Goal: Task Accomplishment & Management: Use online tool/utility

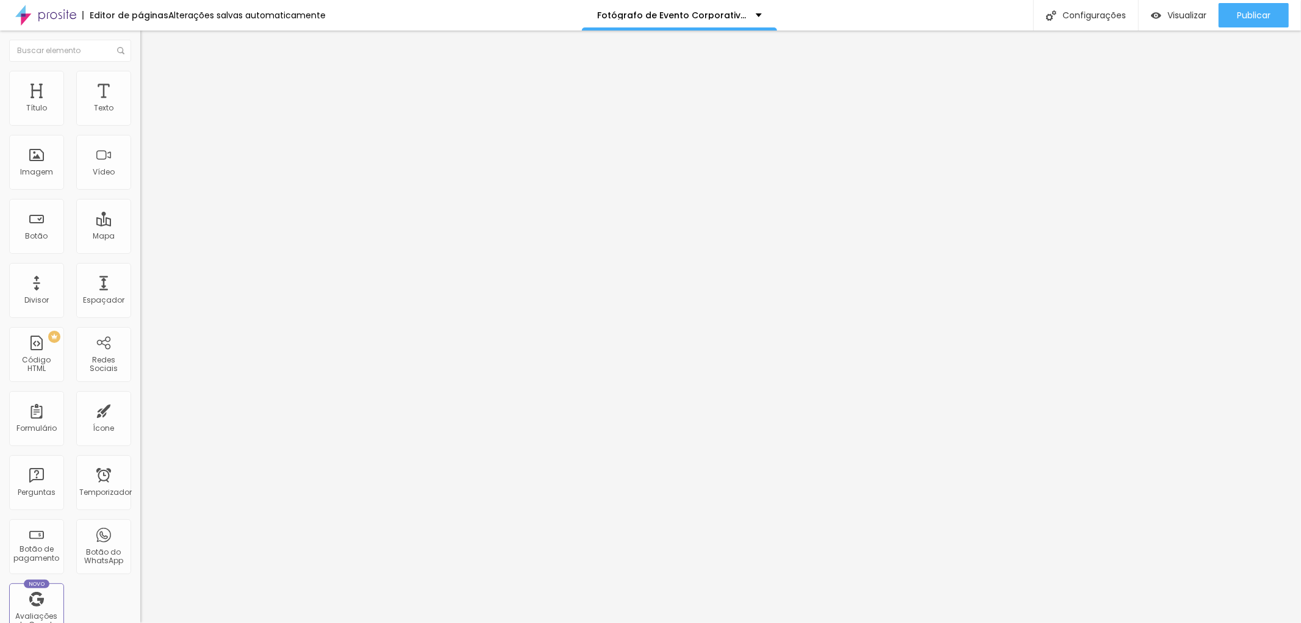
click at [151, 86] on font "Avançado" at bounding box center [171, 91] width 40 height 10
click at [151, 82] on font "Estilo" at bounding box center [160, 79] width 19 height 10
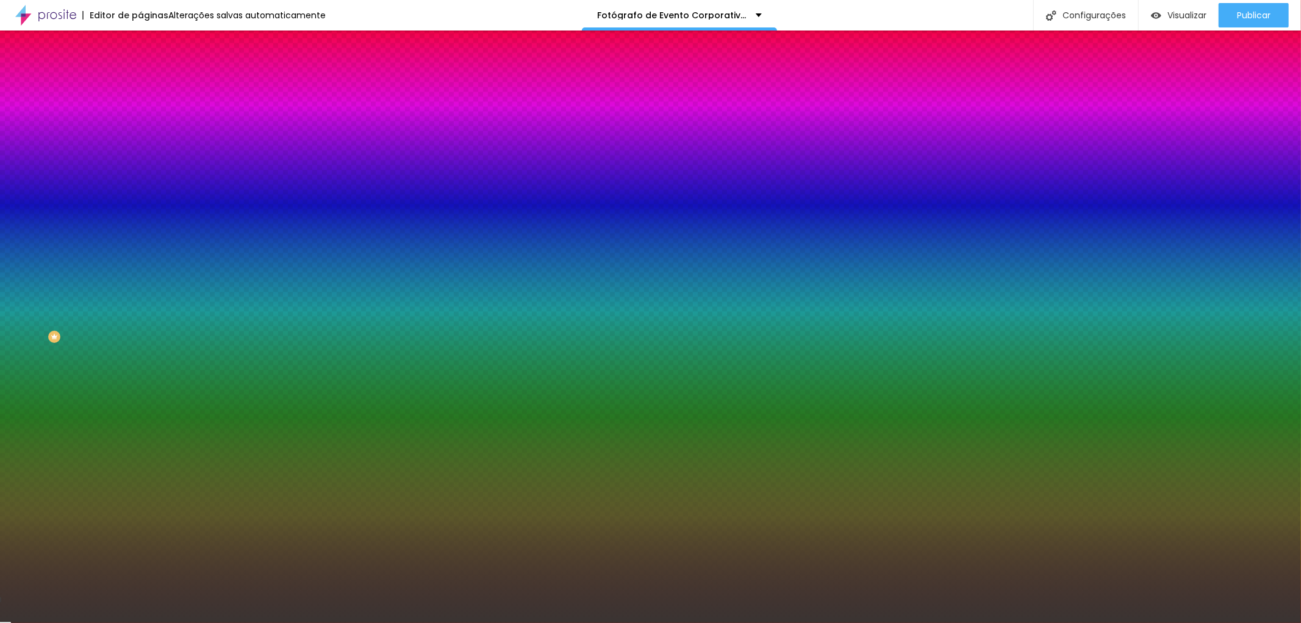
click at [140, 83] on img at bounding box center [145, 88] width 11 height 11
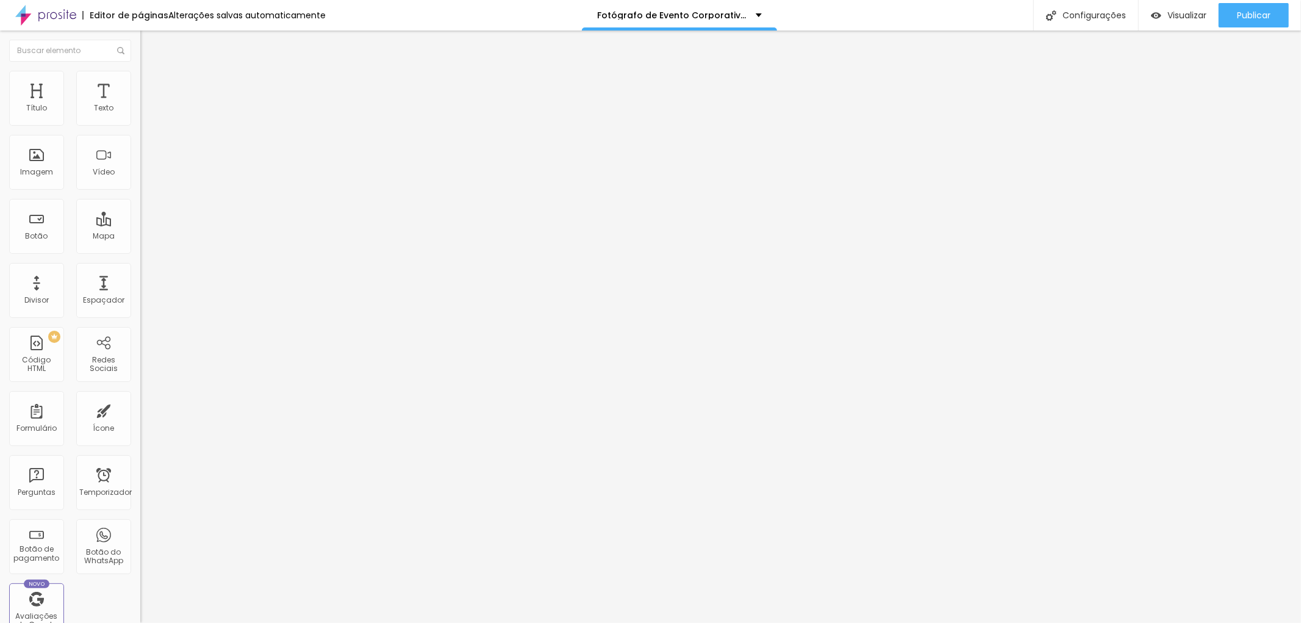
click at [151, 72] on font "Conteúdo" at bounding box center [170, 67] width 38 height 10
click at [149, 46] on img "button" at bounding box center [154, 45] width 10 height 10
click at [140, 76] on img at bounding box center [145, 76] width 11 height 11
type input "94"
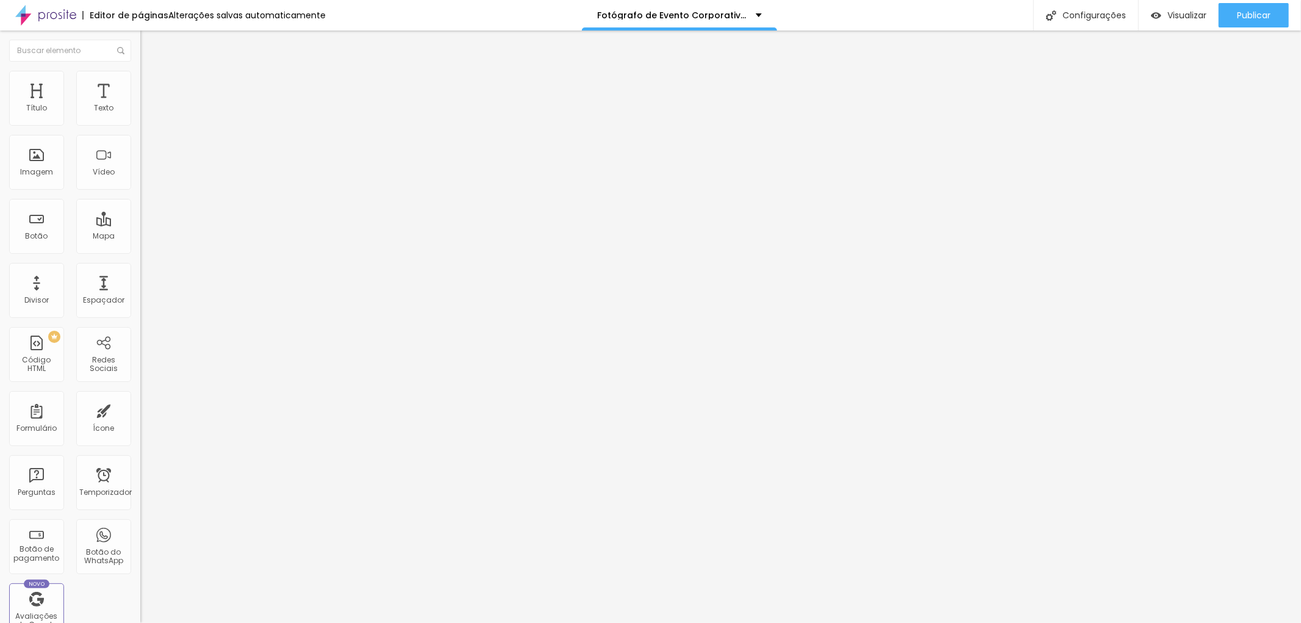
type input "89"
type input "81"
type input "80"
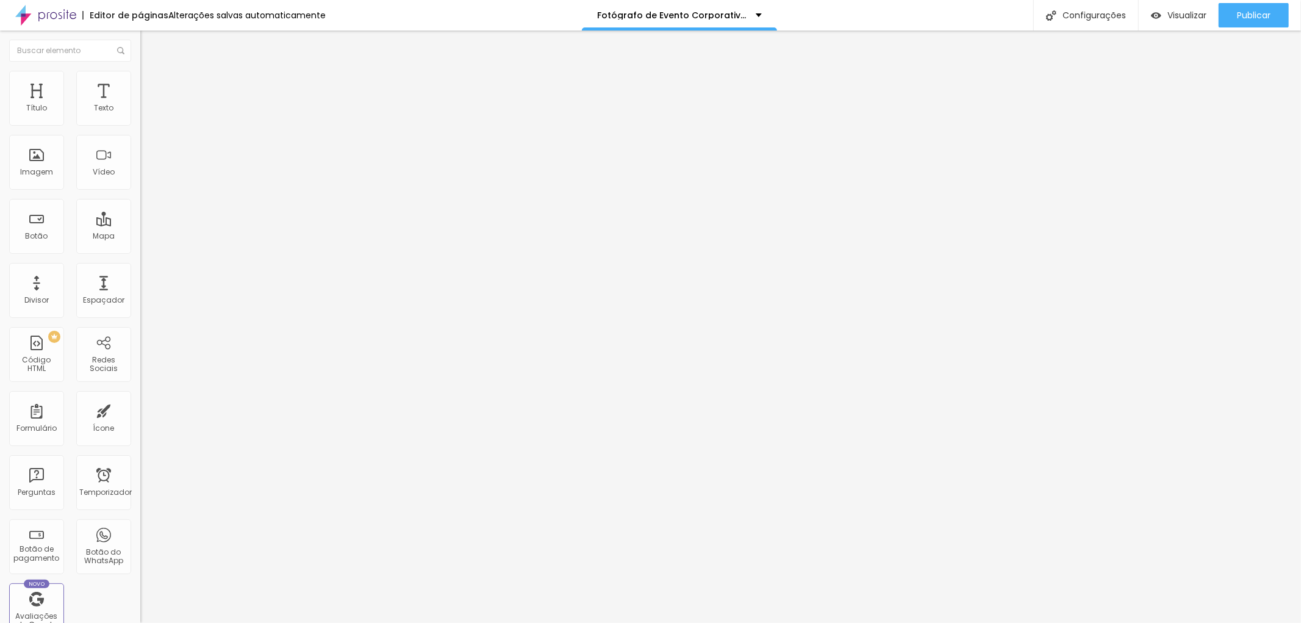
type input "80"
type input "78"
type input "77"
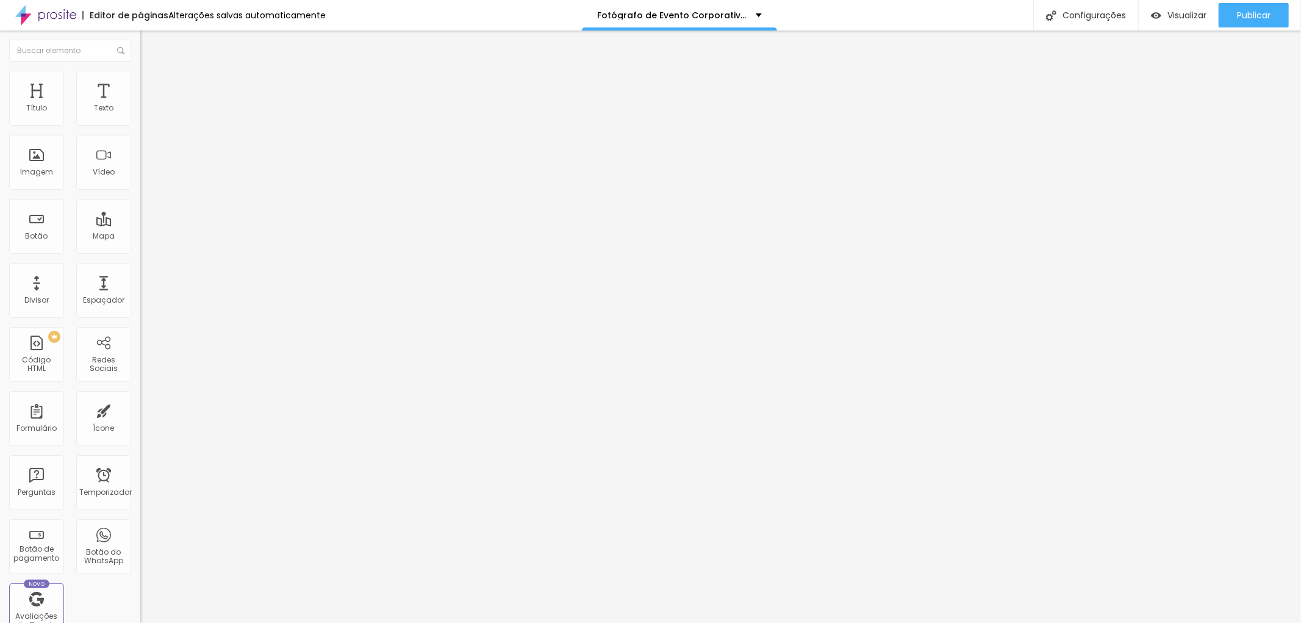
type input "73"
type input "72"
type input "71"
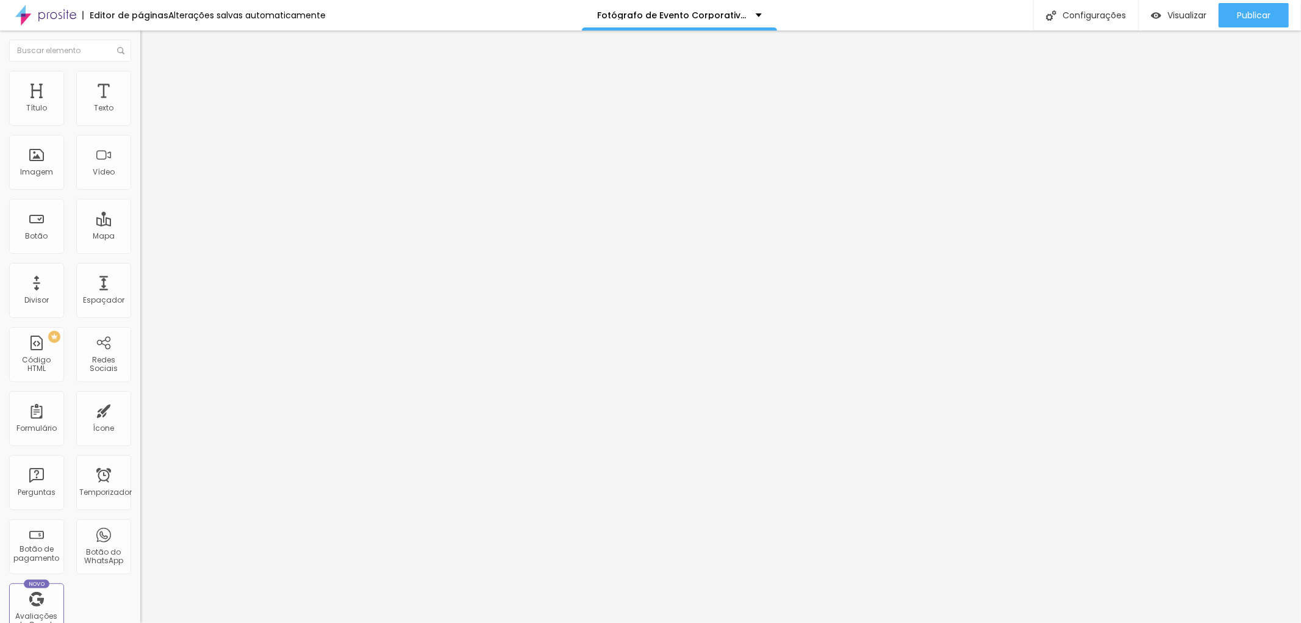
type input "71"
type input "70"
type input "67"
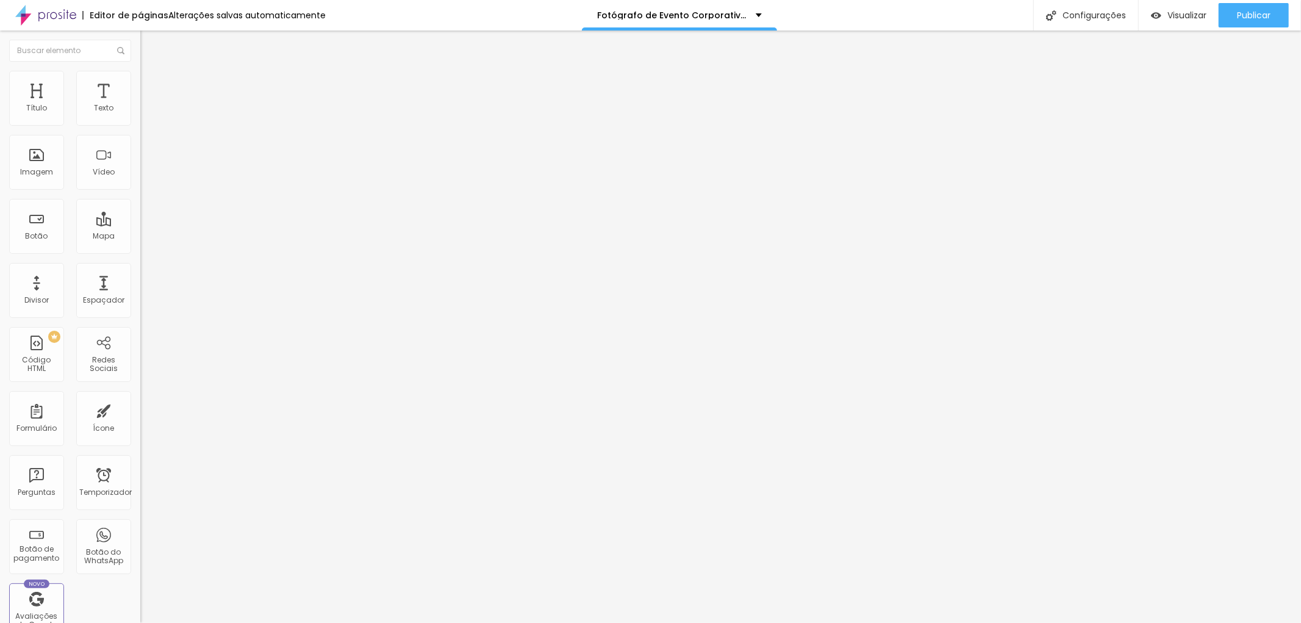
type input "66"
type input "65"
type input "62"
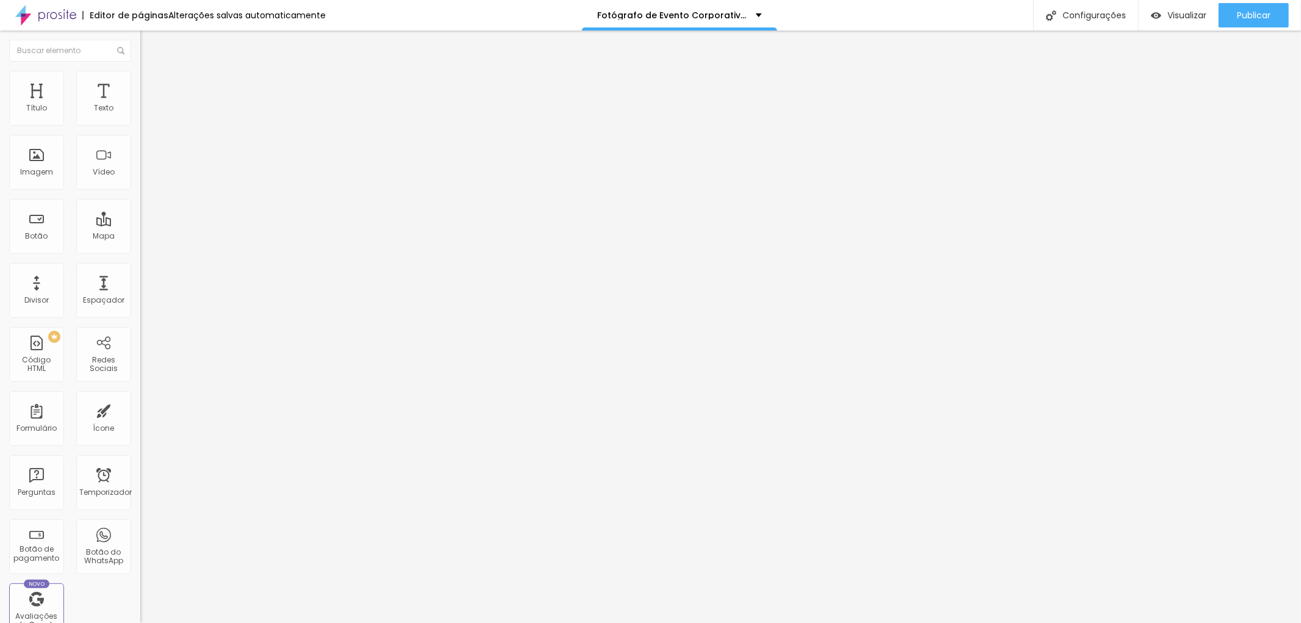
type input "62"
type input "61"
type input "59"
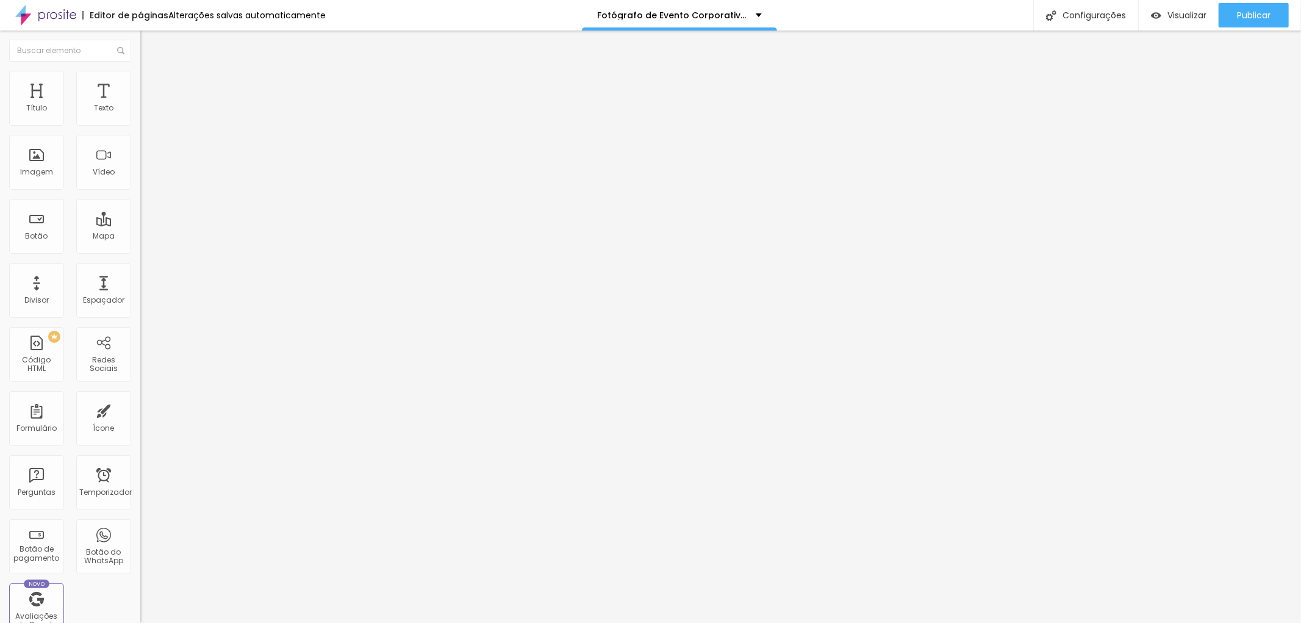
type input "58"
type input "54"
type input "49"
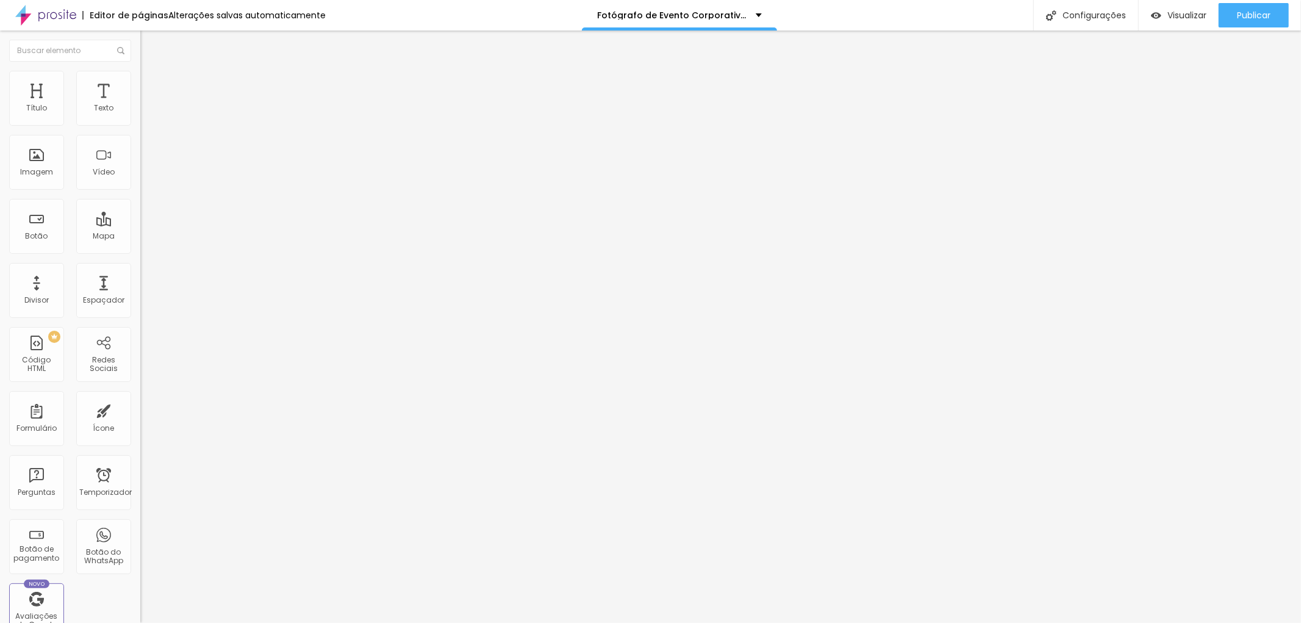
type input "49"
type input "45"
type input "39"
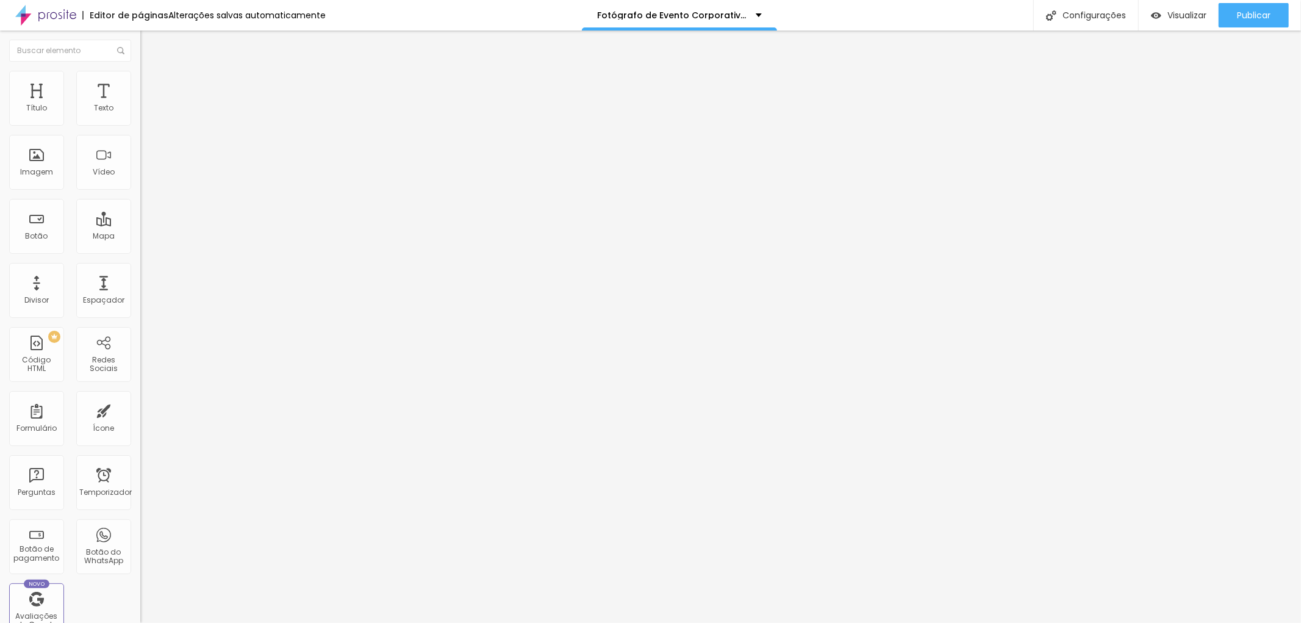
type input "37"
type input "36"
type input "33"
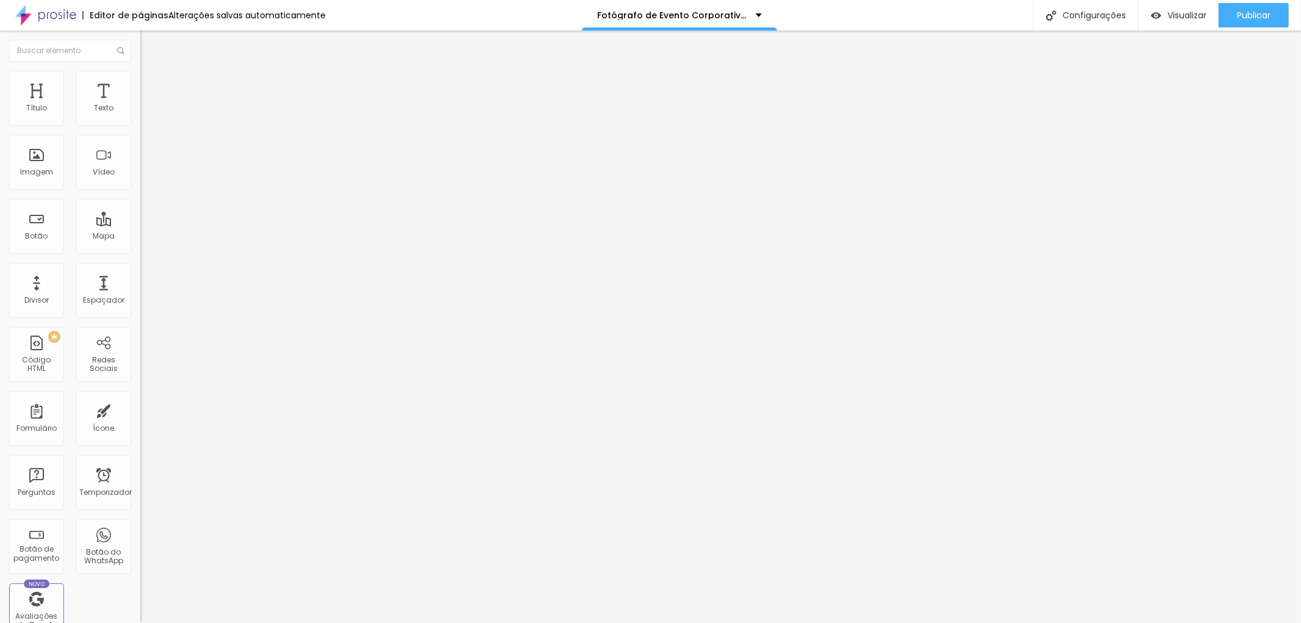
type input "33"
type input "34"
type input "36"
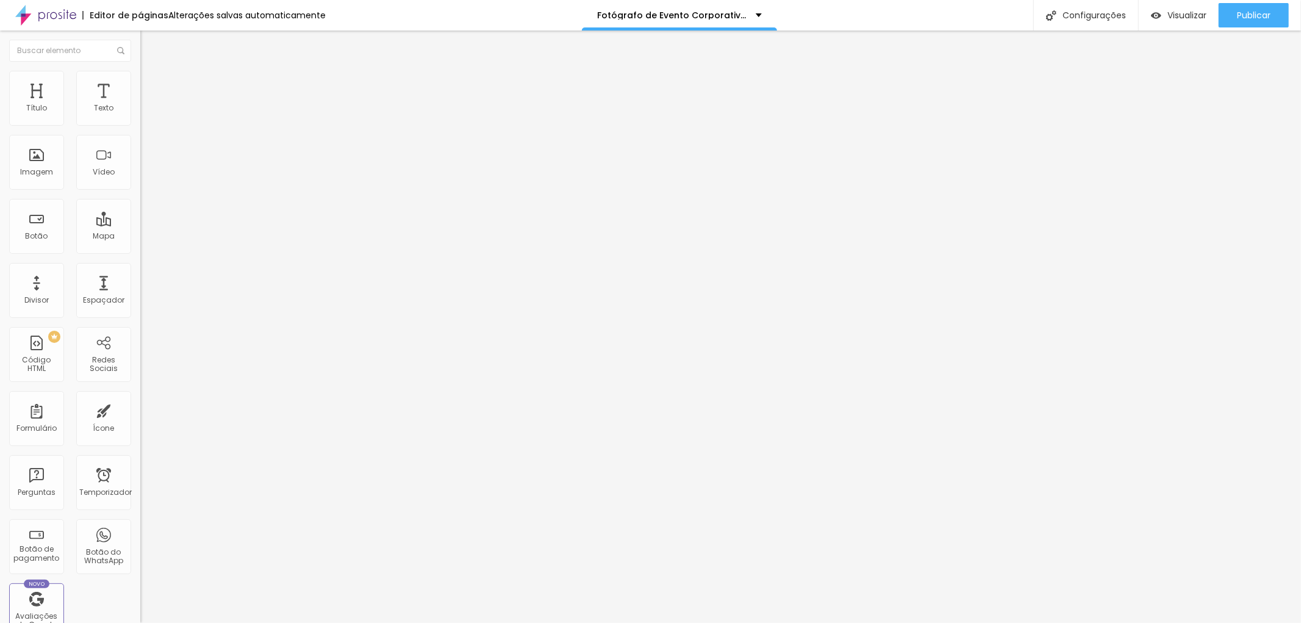
type input "38"
type input "39"
type input "40"
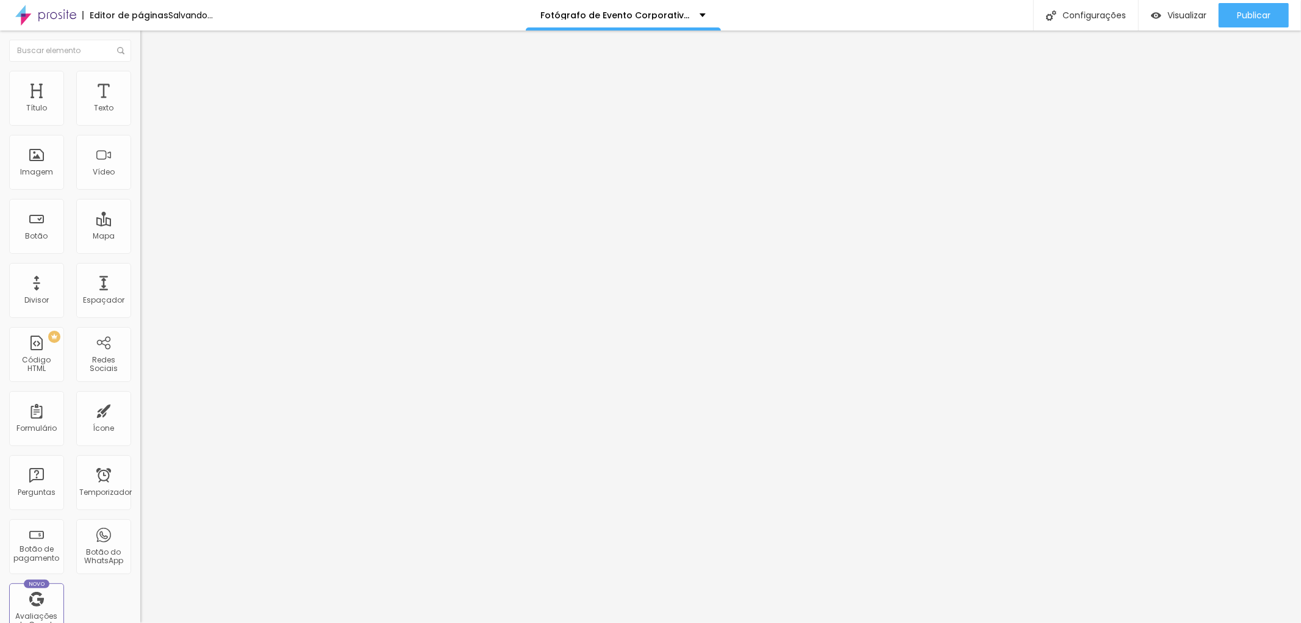
type input "40"
type input "43"
type input "75"
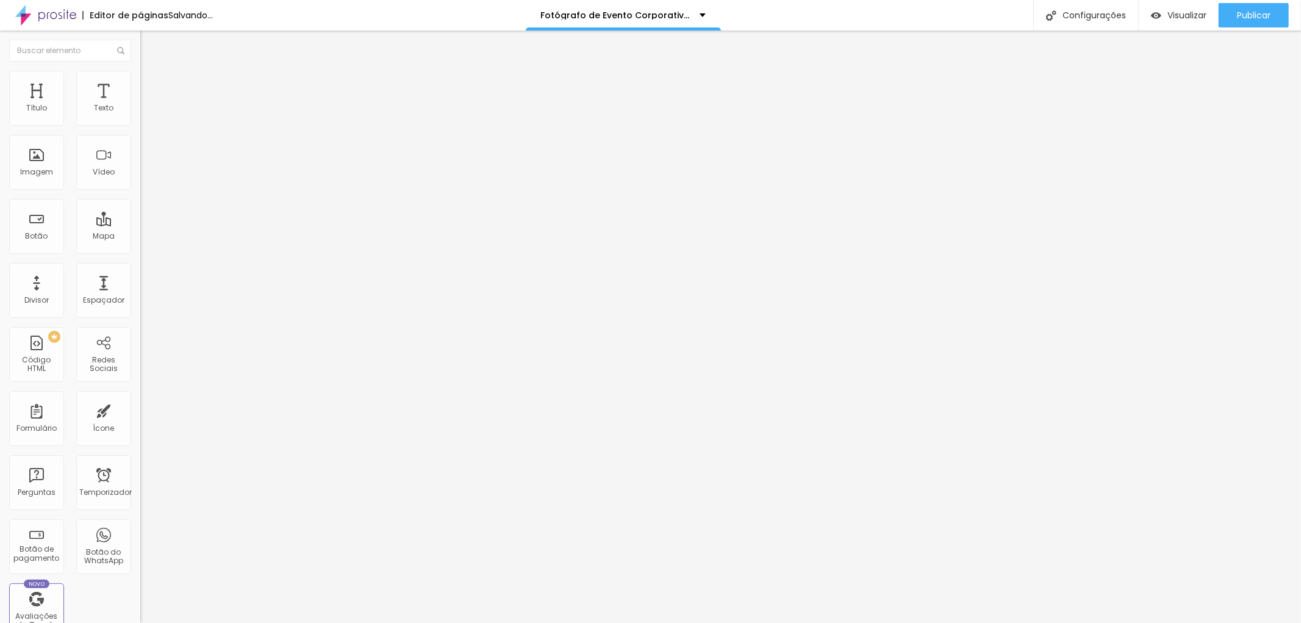
type input "94"
type input "100"
drag, startPoint x: 100, startPoint y: 118, endPoint x: 120, endPoint y: 117, distance: 19.6
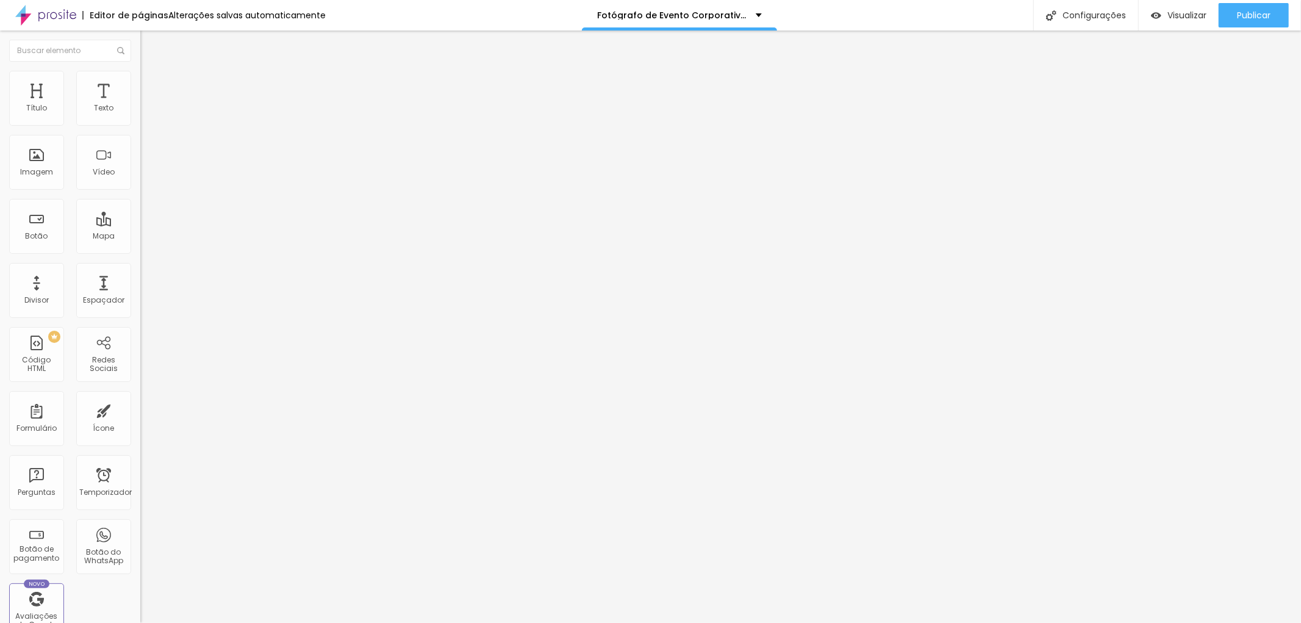
click at [140, 224] on input "range" at bounding box center [179, 229] width 79 height 10
click at [140, 71] on li "Estilo" at bounding box center [210, 65] width 140 height 12
click at [145, 113] on icon "button" at bounding box center [148, 109] width 7 height 7
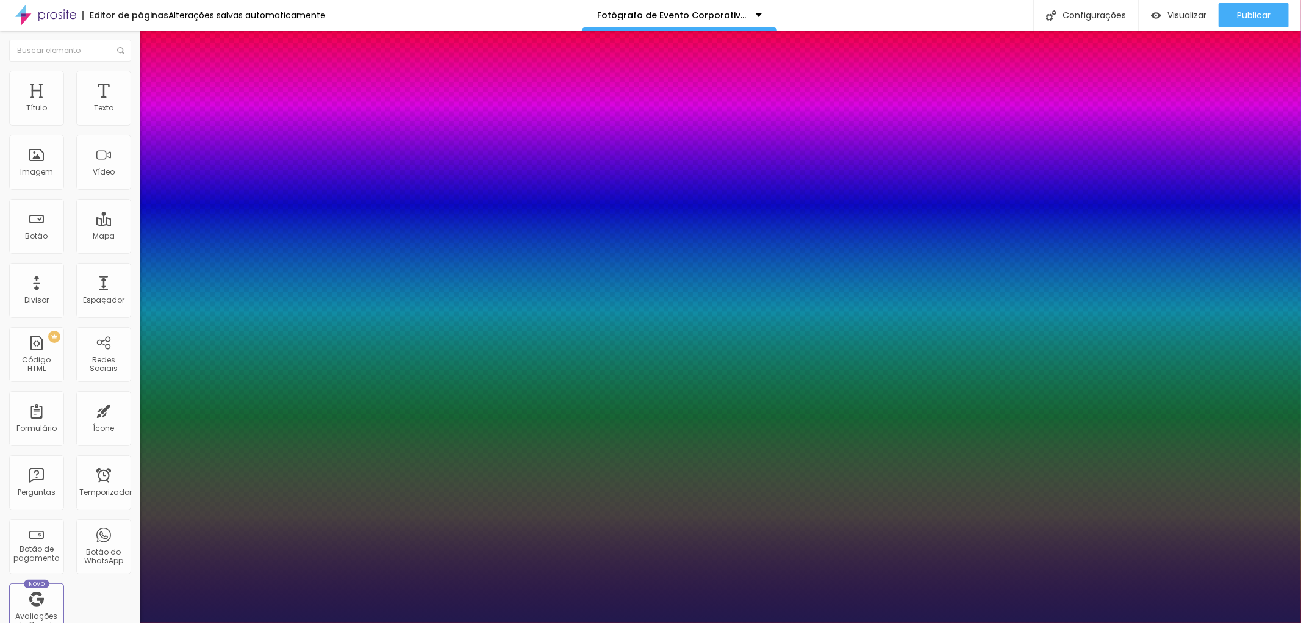
type input "1"
type input "38"
type input "1"
type input "38"
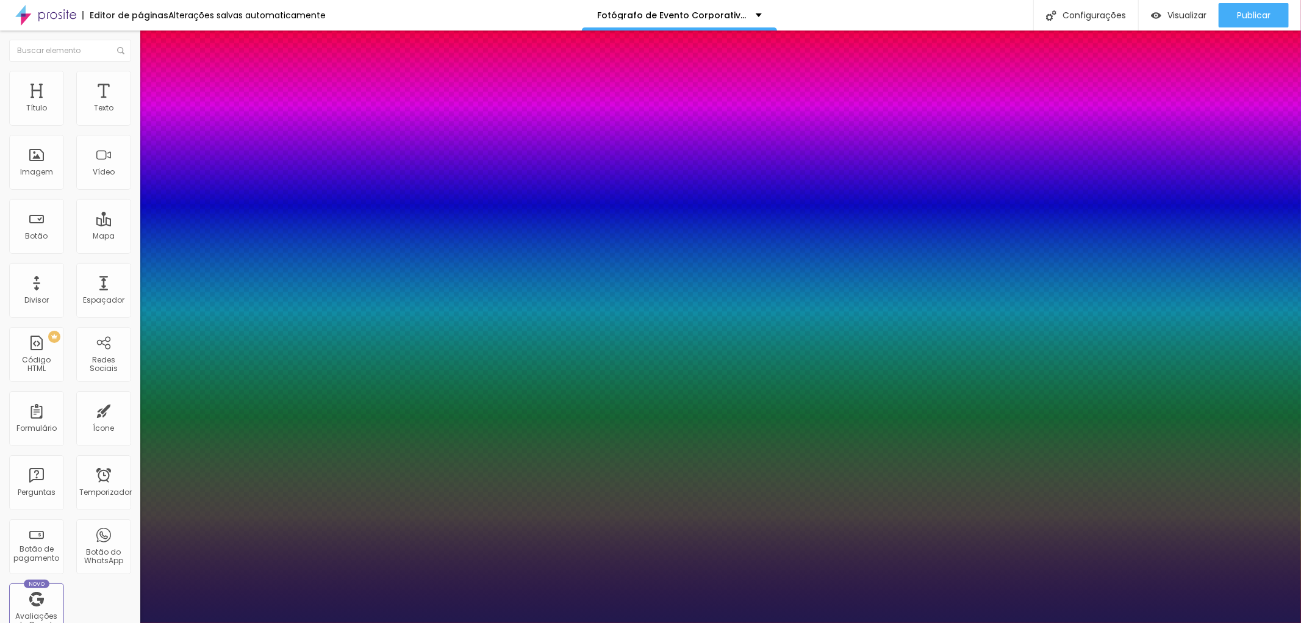
type input "1"
click at [4, 622] on div at bounding box center [650, 623] width 1301 height 0
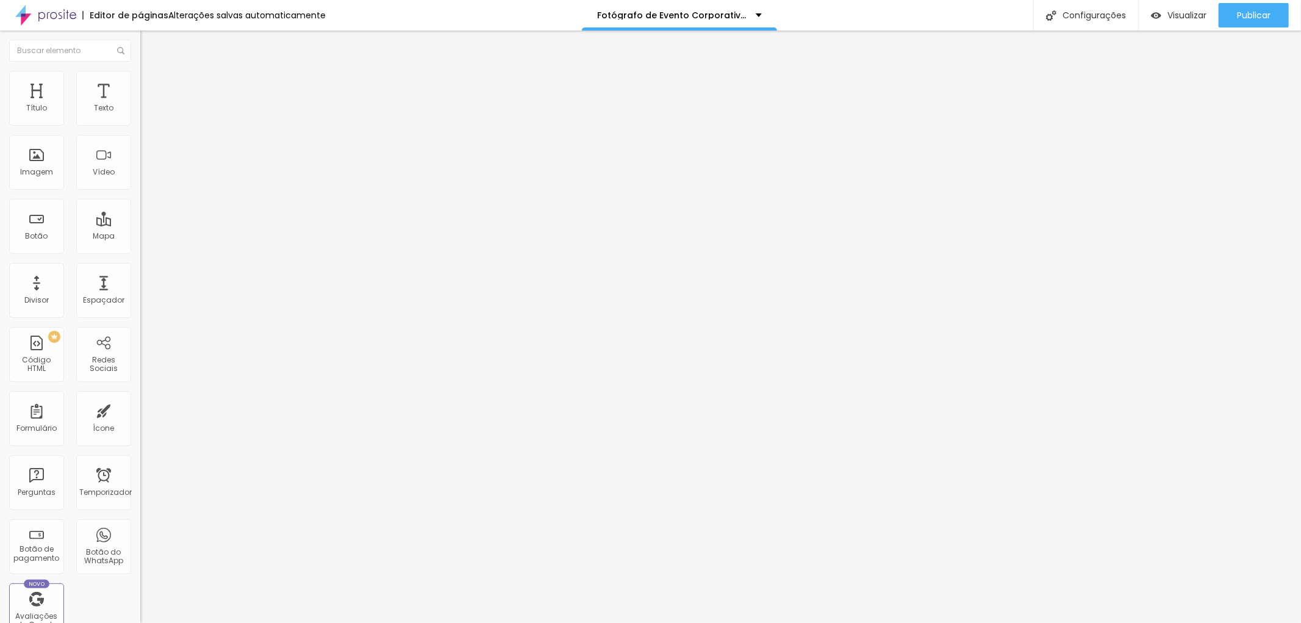
click at [151, 82] on font "Avançado" at bounding box center [171, 79] width 40 height 10
click at [149, 45] on img "button" at bounding box center [154, 45] width 10 height 10
click at [151, 86] on font "Avançado" at bounding box center [171, 91] width 40 height 10
click at [151, 82] on font "Estilo" at bounding box center [160, 79] width 19 height 10
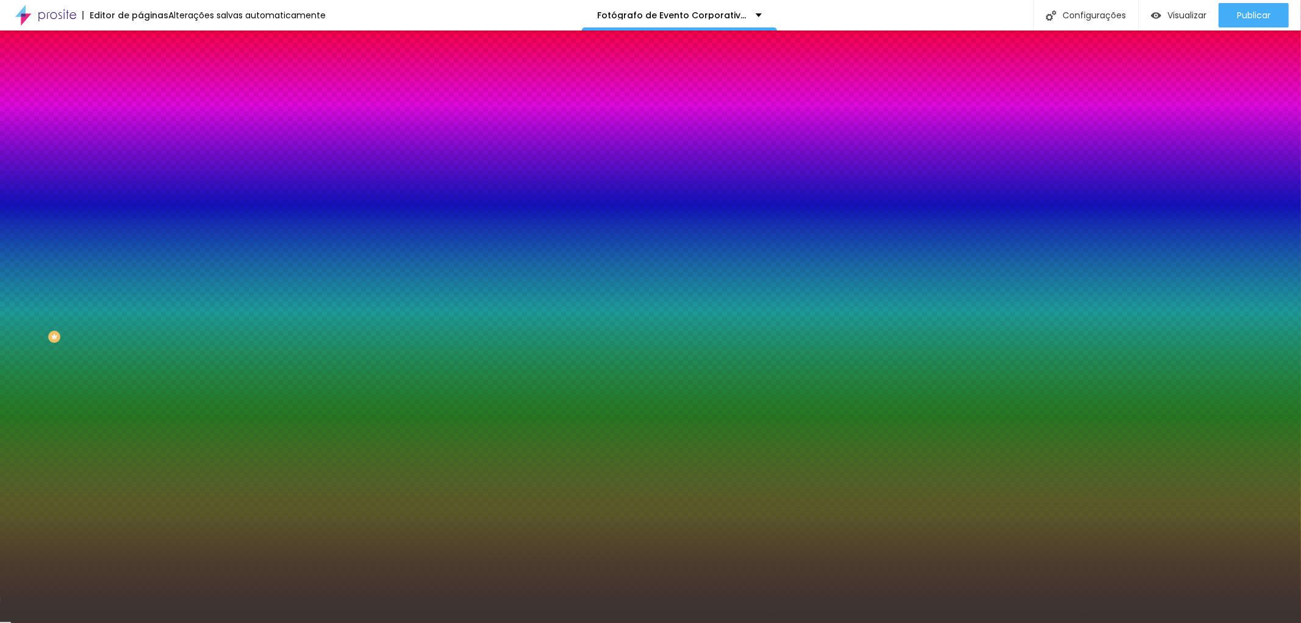
click at [140, 166] on div at bounding box center [210, 166] width 140 height 0
click at [21, 238] on div at bounding box center [650, 311] width 1301 height 623
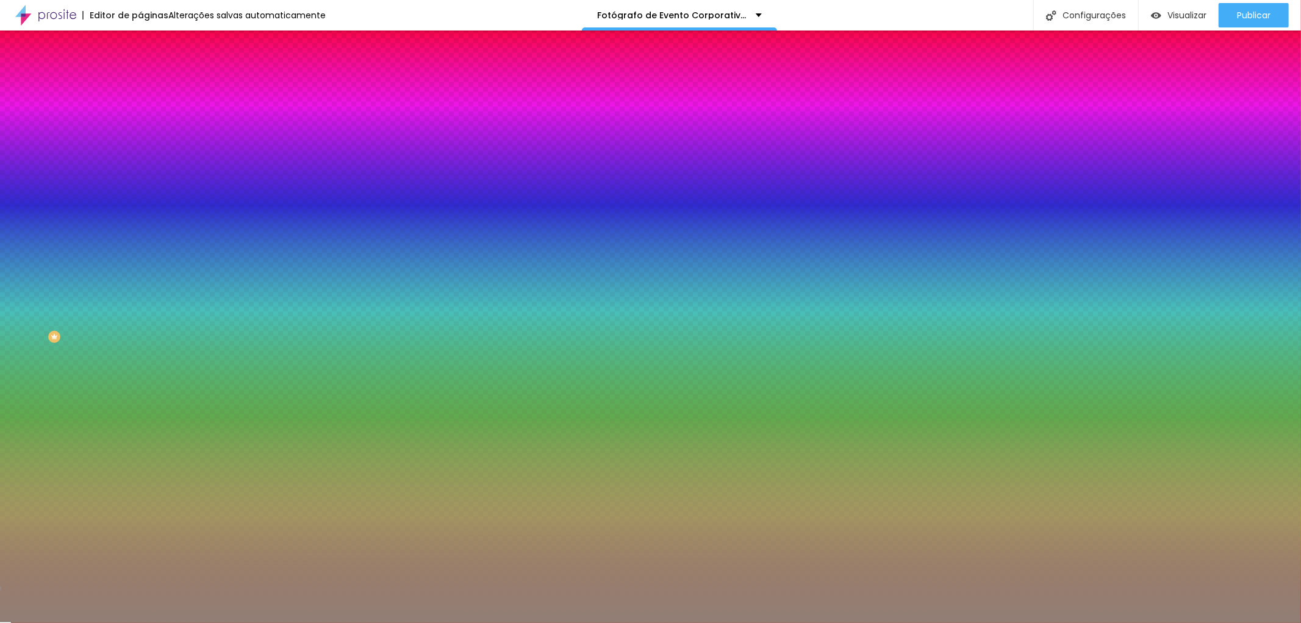
click at [34, 276] on div at bounding box center [650, 311] width 1301 height 623
click at [31, 278] on div at bounding box center [650, 311] width 1301 height 623
click at [31, 269] on div at bounding box center [650, 311] width 1301 height 623
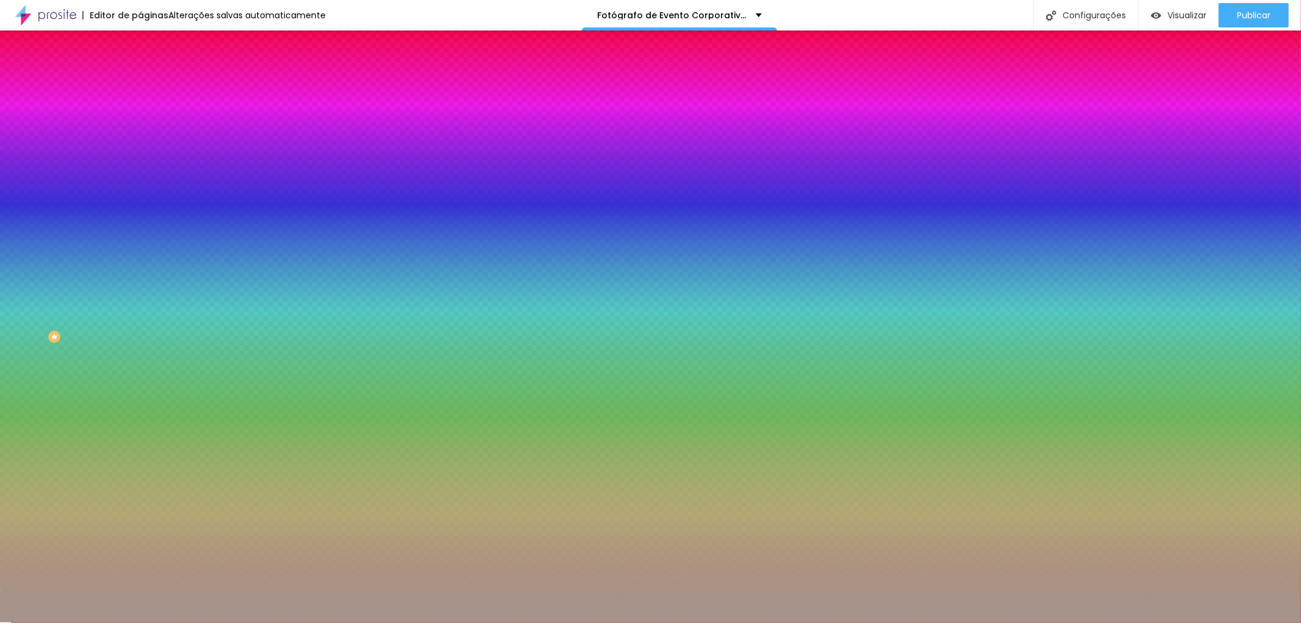
click at [31, 277] on div at bounding box center [650, 311] width 1301 height 623
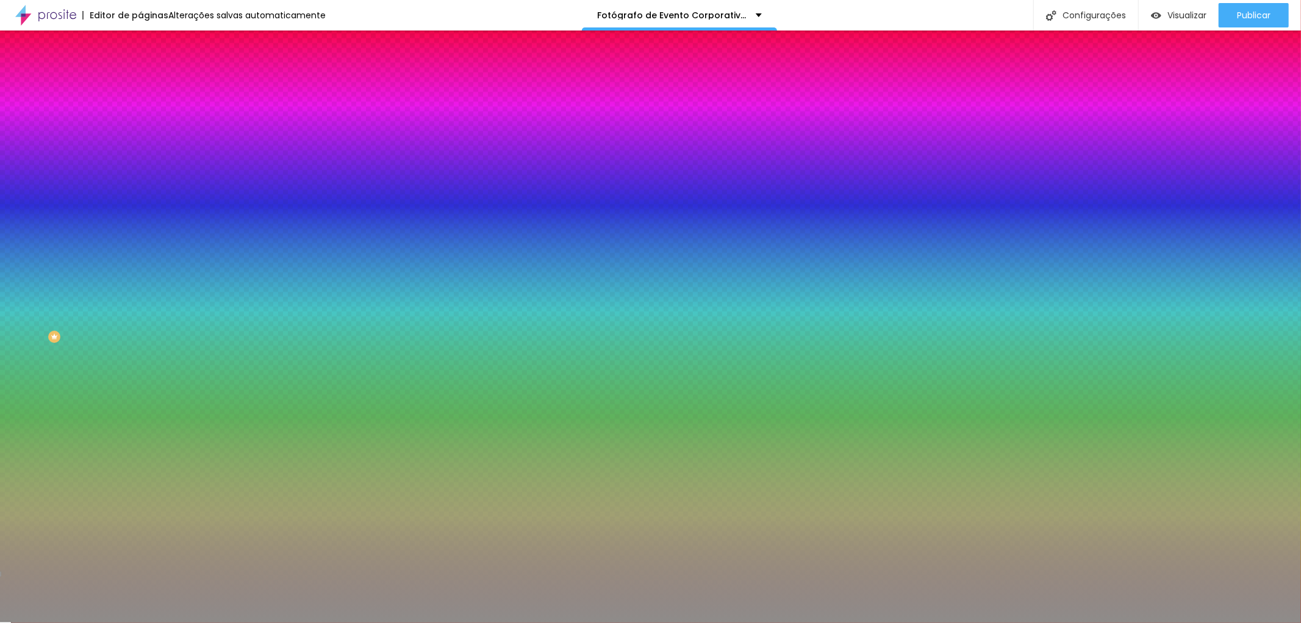
click at [21, 278] on div at bounding box center [650, 311] width 1301 height 623
click at [26, 287] on div at bounding box center [650, 311] width 1301 height 623
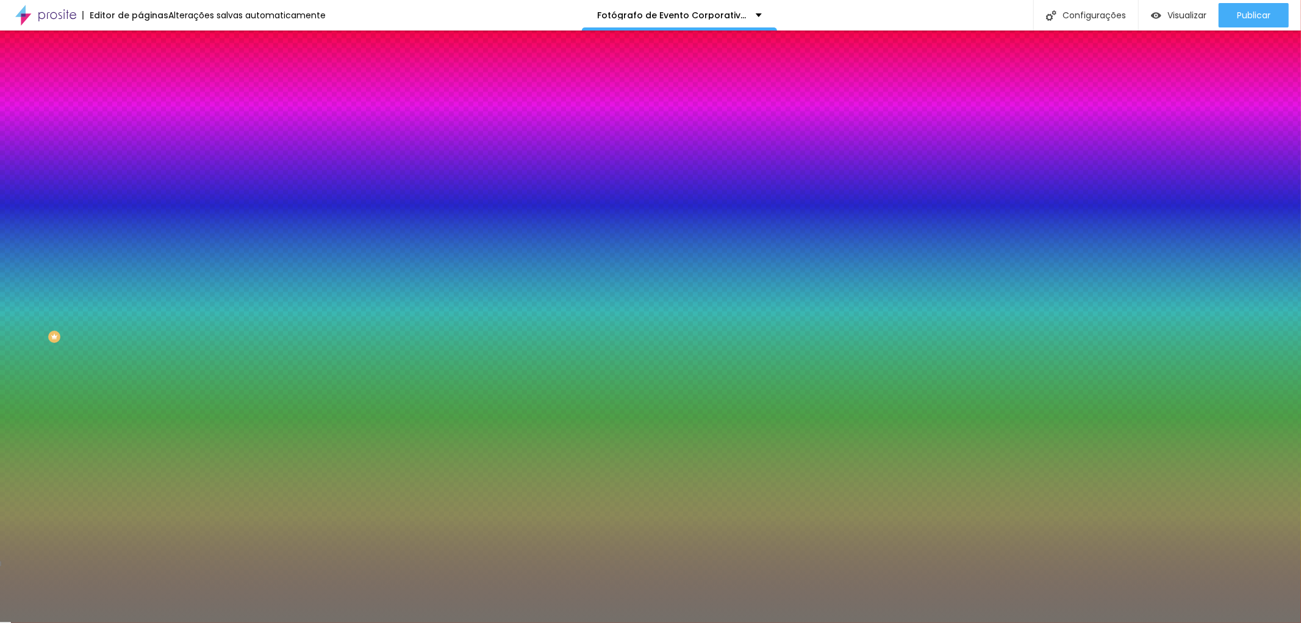
type input "#74706A"
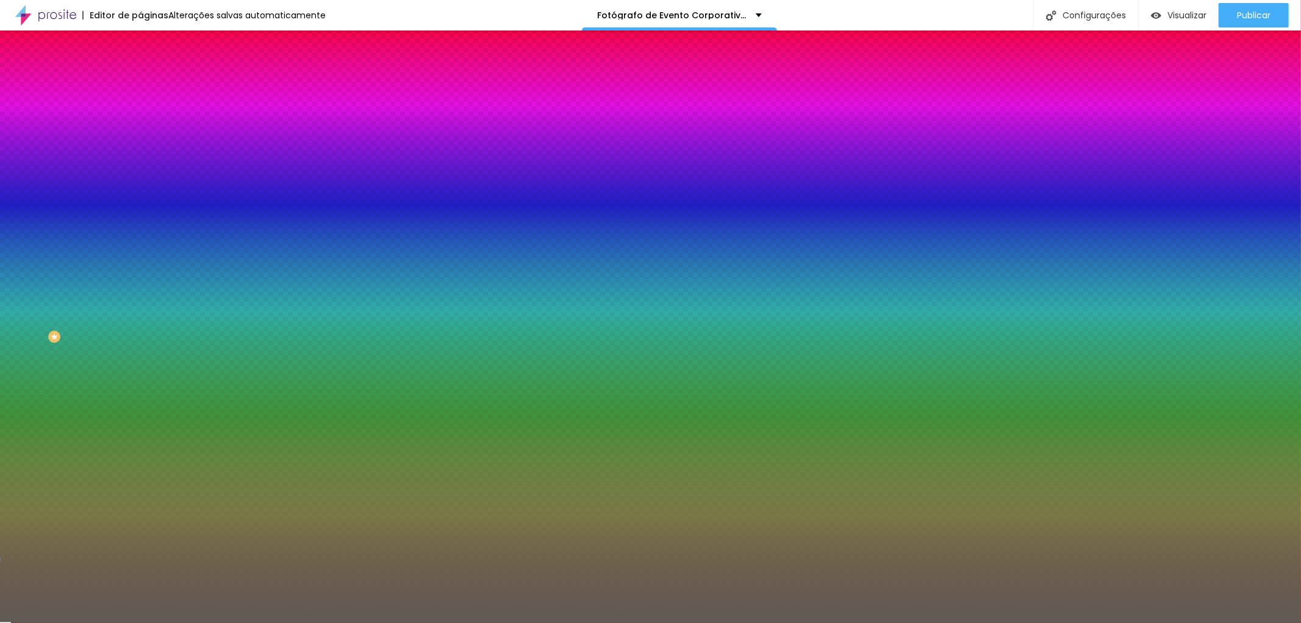
click at [27, 294] on div at bounding box center [650, 311] width 1301 height 623
click at [140, 178] on input "#74706A" at bounding box center [213, 172] width 146 height 12
drag, startPoint x: 96, startPoint y: 220, endPoint x: 137, endPoint y: 220, distance: 40.9
click at [140, 220] on div "Imagem de fundo Adicionar imagem Efeito da Imagem Nenhum Nenhum Paralaxe Cor de…" at bounding box center [210, 174] width 140 height 158
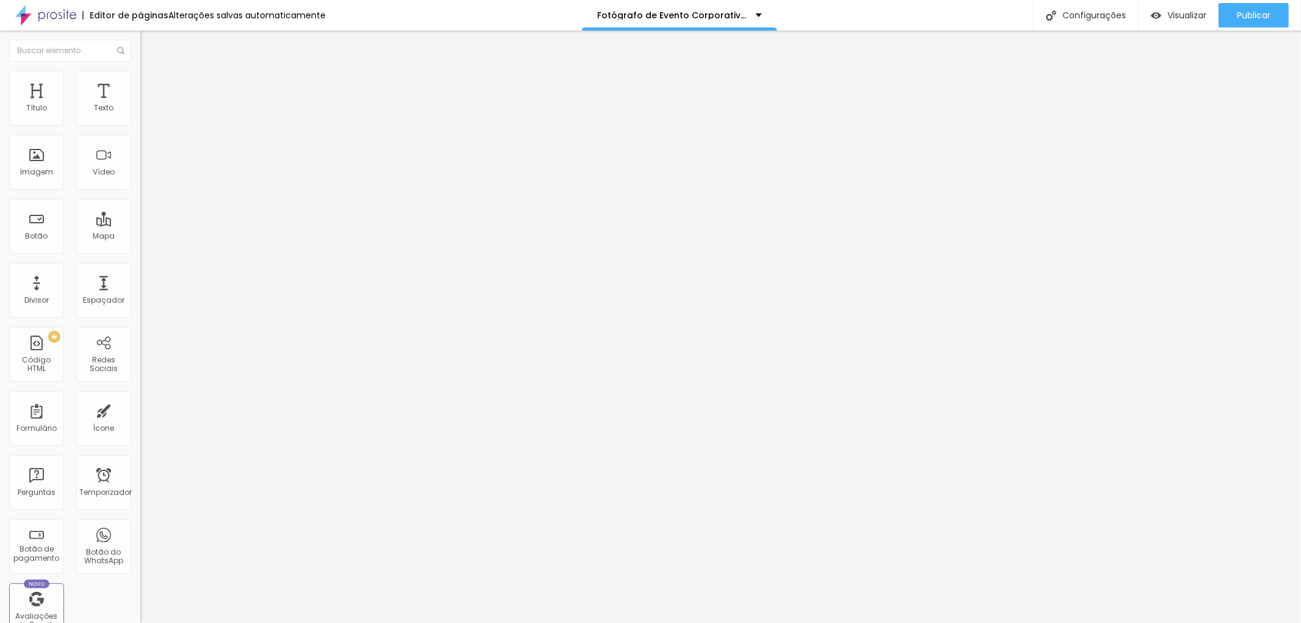
click at [151, 83] on font "Estilo" at bounding box center [160, 79] width 19 height 10
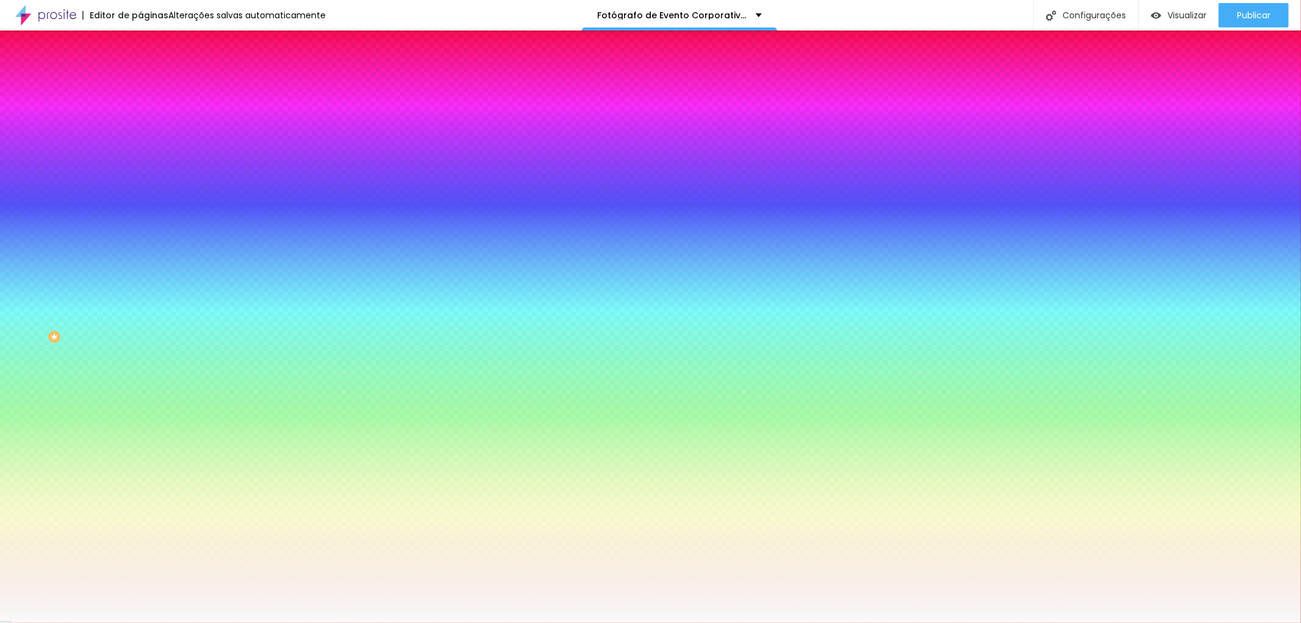
paste input "74706"
type input "#74706"
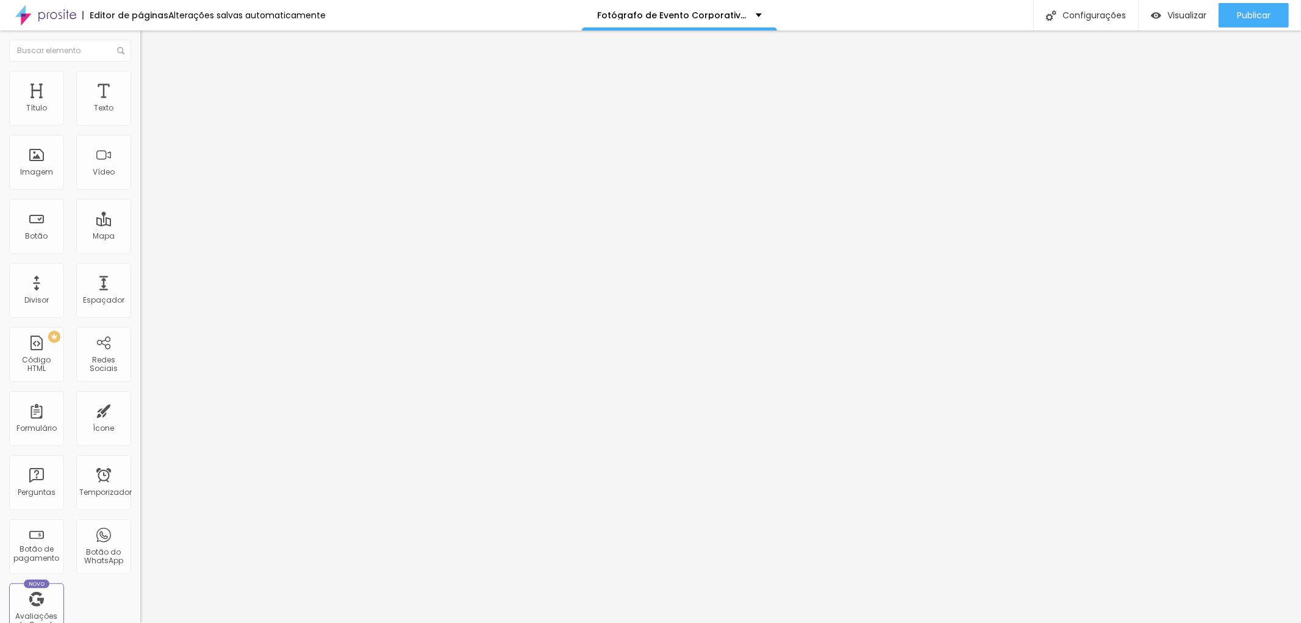
click at [151, 83] on font "Estilo" at bounding box center [160, 79] width 19 height 10
click at [151, 82] on font "Estilo" at bounding box center [160, 79] width 19 height 10
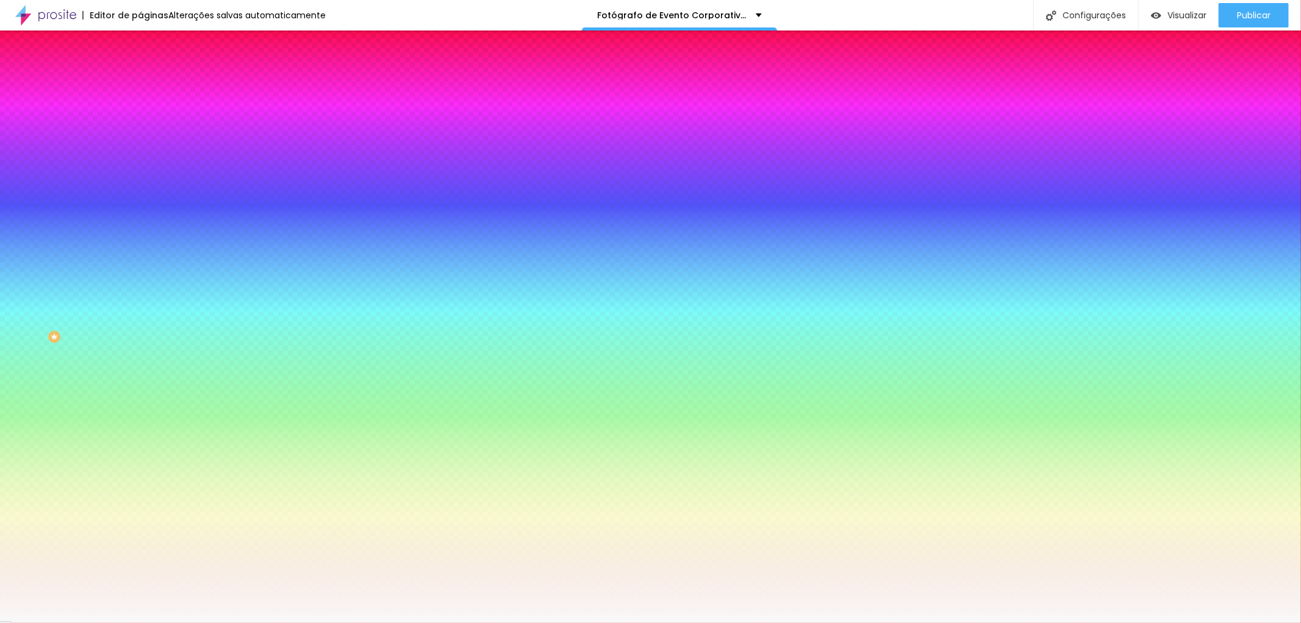
paste input "605C5"
click at [140, 178] on input "#605C5" at bounding box center [213, 172] width 146 height 12
drag, startPoint x: 125, startPoint y: 220, endPoint x: 76, endPoint y: 220, distance: 49.4
click at [140, 178] on div "Voltar ao padrão #605C5" at bounding box center [210, 165] width 140 height 26
click at [140, 178] on input "#" at bounding box center [213, 172] width 146 height 12
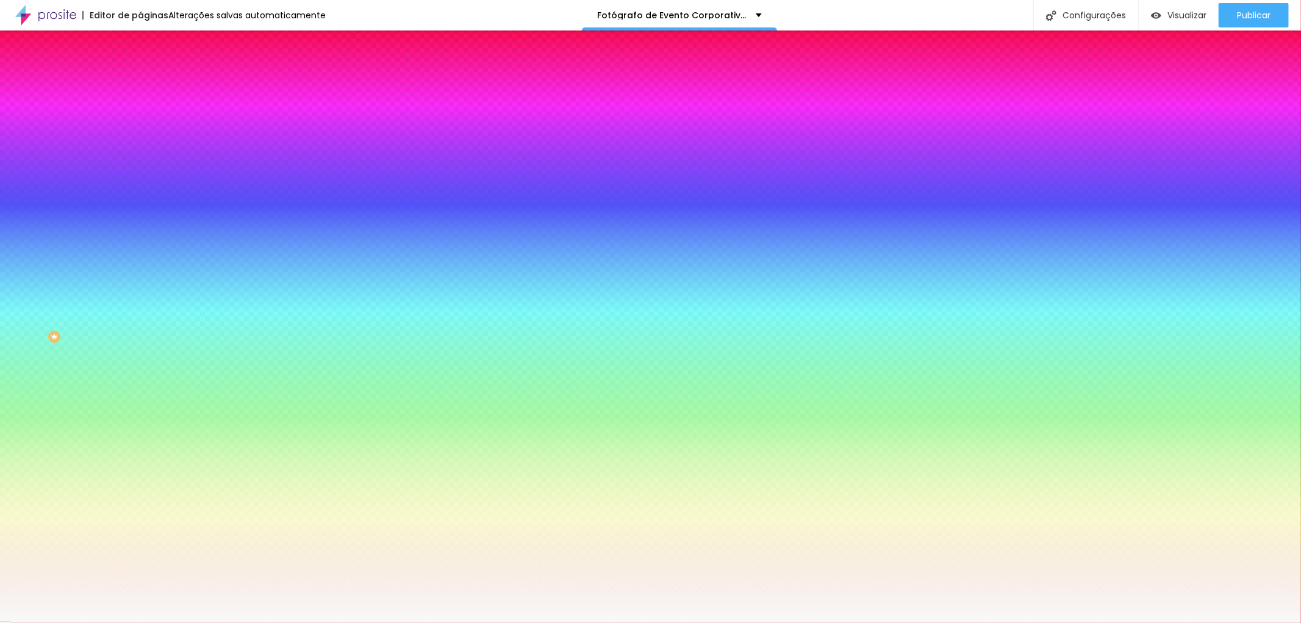
paste input "605C5"
type input "#605C5"
click at [140, 360] on div "Editar nulo Conteúdo Estilo Avançado Imagem de fundo Adicionar imagem Efeito da…" at bounding box center [210, 327] width 140 height 592
